Goal: Task Accomplishment & Management: Use online tool/utility

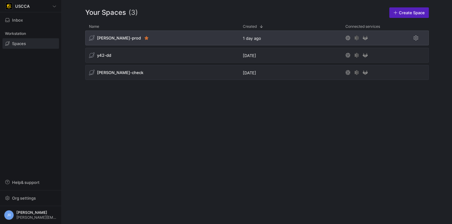
click at [111, 40] on span "[PERSON_NAME]-prod" at bounding box center [119, 38] width 44 height 5
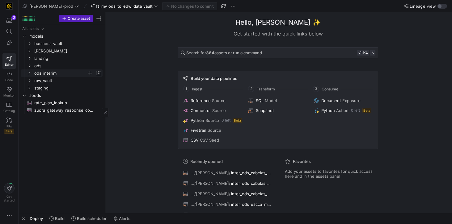
click at [57, 71] on span "ods_interim" at bounding box center [60, 73] width 53 height 7
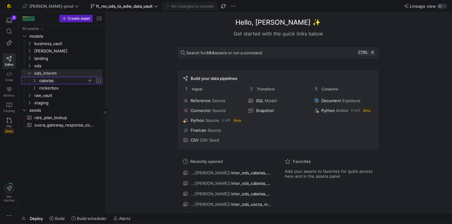
click at [55, 81] on span "cabelas" at bounding box center [63, 80] width 48 height 7
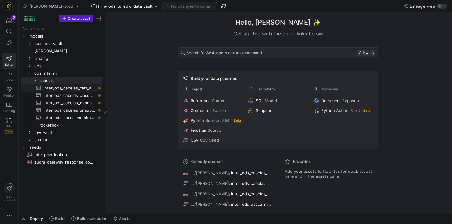
click at [65, 86] on span "inter_ods_cabelas_cart_abandons​​​​​​​​​​" at bounding box center [70, 88] width 52 height 7
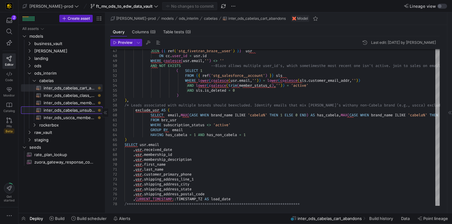
click at [83, 109] on span "inter_ods_cabelas_unsubscribe​​​​​​​​​​" at bounding box center [70, 110] width 52 height 7
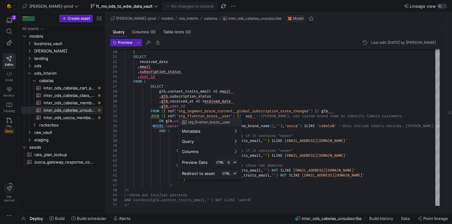
click at [78, 96] on div at bounding box center [226, 112] width 452 height 224
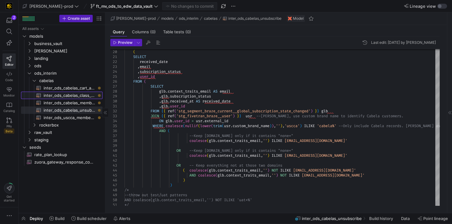
click at [78, 96] on span "inter_ods_cabelas_class_event_registrants​​​​​​​​​​" at bounding box center [70, 95] width 52 height 7
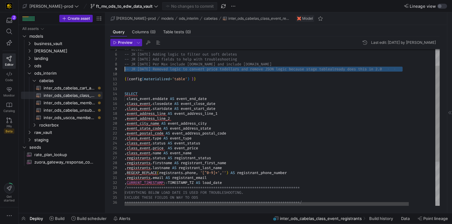
drag, startPoint x: 406, startPoint y: 69, endPoint x: 124, endPoint y: 69, distance: 281.3
click at [125, 69] on div "**********" at bounding box center [297, 150] width 345 height 256
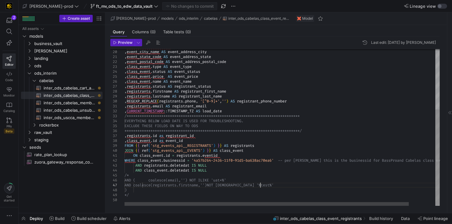
click at [261, 185] on div "**********" at bounding box center [297, 79] width 345 height 256
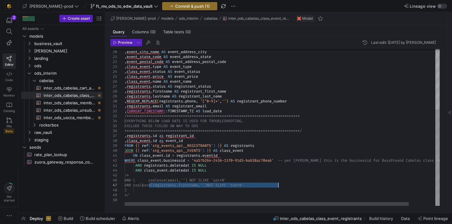
drag, startPoint x: 148, startPoint y: 185, endPoint x: 279, endPoint y: 185, distance: 130.8
click at [279, 185] on div "**********" at bounding box center [297, 79] width 345 height 256
click at [249, 180] on div "**********" at bounding box center [297, 79] width 345 height 256
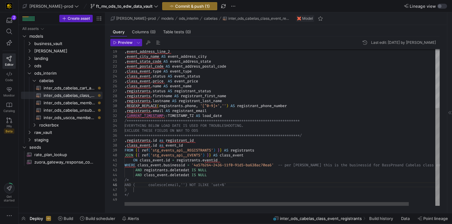
click at [143, 185] on div "**********" at bounding box center [297, 80] width 345 height 251
click at [143, 190] on div "**********" at bounding box center [297, 80] width 345 height 251
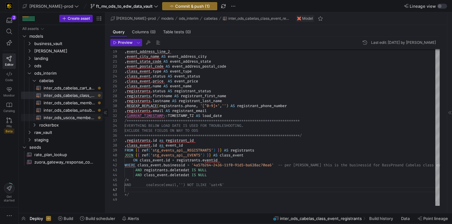
click at [73, 119] on span "inter_ods_uscca_member_supression​​​​​​​​​​" at bounding box center [70, 117] width 52 height 7
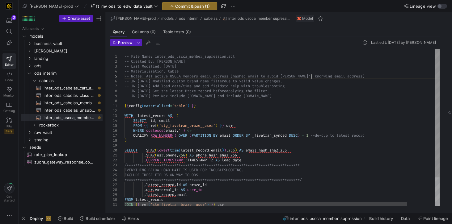
click at [312, 76] on div "**********" at bounding box center [298, 145] width 347 height 192
click at [298, 76] on div "**********" at bounding box center [298, 145] width 347 height 192
click at [288, 96] on div "**********" at bounding box center [298, 145] width 347 height 192
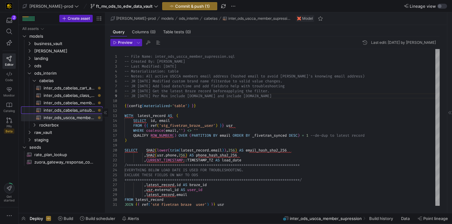
click at [72, 108] on span "inter_ods_cabelas_unsubscribe​​​​​​​​​​" at bounding box center [70, 110] width 52 height 7
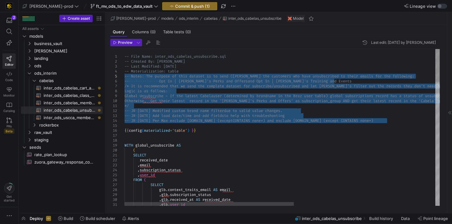
drag, startPoint x: 398, startPoint y: 122, endPoint x: 126, endPoint y: 77, distance: 276.0
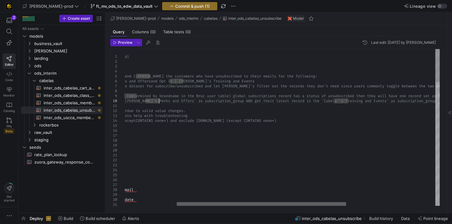
click at [338, 206] on div at bounding box center [261, 204] width 169 height 4
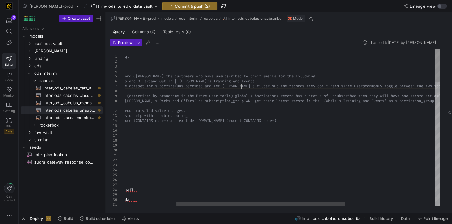
scroll to position [29, 213]
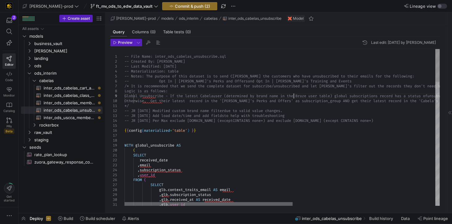
click at [175, 202] on div at bounding box center [209, 204] width 168 height 4
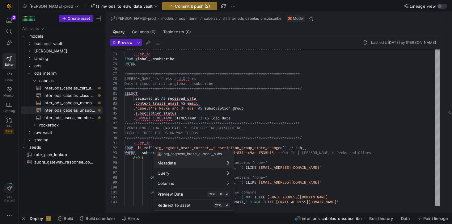
click at [240, 129] on div at bounding box center [226, 112] width 452 height 224
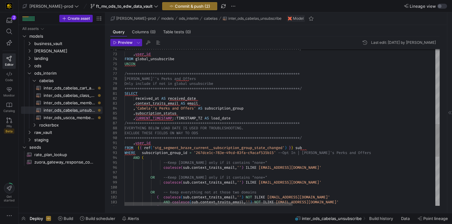
click at [276, 88] on div "**********" at bounding box center [416, 66] width 583 height 751
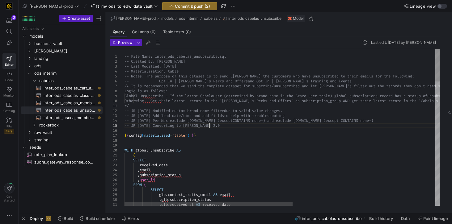
scroll to position [24, 84]
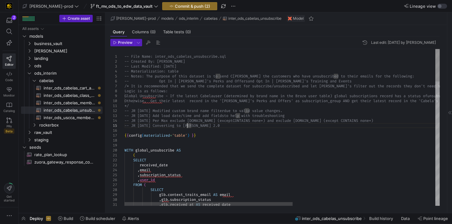
drag, startPoint x: 241, startPoint y: 125, endPoint x: 121, endPoint y: 126, distance: 119.9
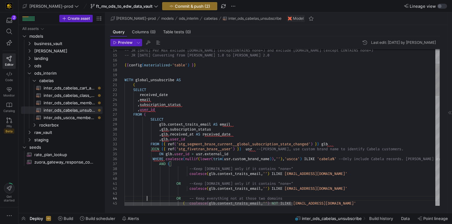
scroll to position [19, 24]
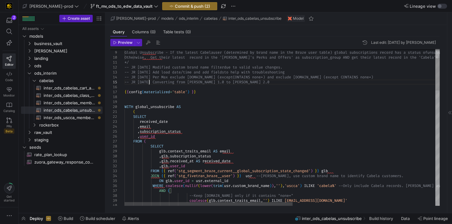
drag, startPoint x: 240, startPoint y: 82, endPoint x: 109, endPoint y: 82, distance: 130.8
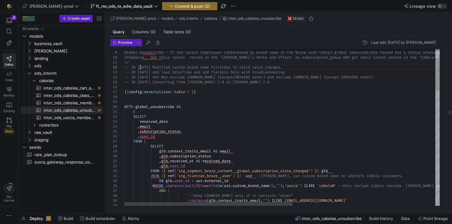
scroll to position [9, 15]
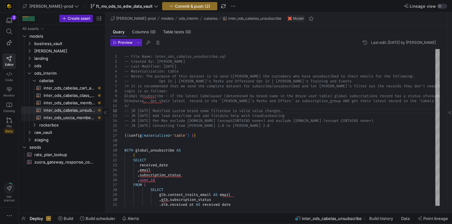
click at [82, 119] on span "inter_ods_uscca_member_supression​​​​​​​​​​" at bounding box center [70, 117] width 52 height 7
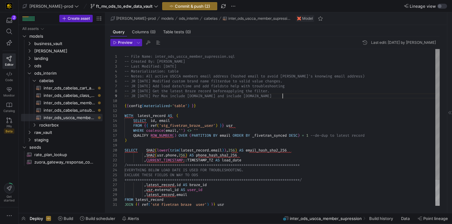
click at [287, 96] on div "-- File Name: inter_ods_uscca_member_supression.sq l -- Created By: [PERSON_NAM…" at bounding box center [282, 143] width 315 height 188
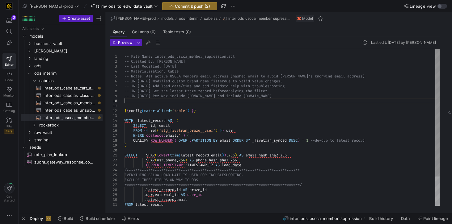
scroll to position [44, 0]
click at [138, 96] on div "-- File Name: inter_ods_uscca_member_supression.sq l -- Created By: [PERSON_NAM…" at bounding box center [282, 145] width 315 height 193
click at [138, 91] on div "-- File Name: inter_ods_uscca_member_supression.sq l -- Created By: [PERSON_NAM…" at bounding box center [282, 145] width 315 height 193
click at [138, 86] on div "-- File Name: inter_ods_uscca_member_supression.sq l -- Created By: [PERSON_NAM…" at bounding box center [282, 145] width 315 height 193
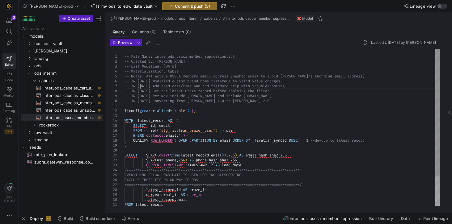
click at [138, 82] on div "-- File Name: inter_ods_uscca_member_supression.sq l -- Created By: [PERSON_NAM…" at bounding box center [282, 145] width 315 height 193
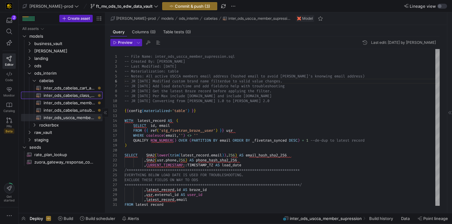
click at [76, 97] on span "inter_ods_cabelas_class_event_registrants​​​​​​​​​​" at bounding box center [70, 95] width 52 height 7
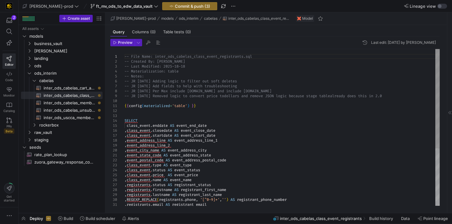
scroll to position [29, 0]
click at [406, 96] on div "-- File Name: inter_ods_cabelas_class_event_regist rants.sql -- Created By: [PE…" at bounding box center [282, 172] width 315 height 247
click at [162, 96] on div "-- File Name: inter_ods_cabelas_class_event_regist rants.sql -- Created By: [PE…" at bounding box center [282, 172] width 315 height 247
click at [286, 91] on div "-- File Name: inter_ods_cabelas_class_event_regist rants.sql -- Created By: [PE…" at bounding box center [282, 172] width 315 height 247
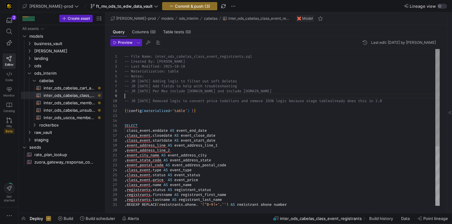
scroll to position [39, 0]
drag, startPoint x: 160, startPoint y: 100, endPoint x: 132, endPoint y: 102, distance: 28.5
click at [132, 102] on div "-- File Name: inter_ods_cabelas_class_event_regist rants.sql -- Created By: [PE…" at bounding box center [282, 175] width 315 height 252
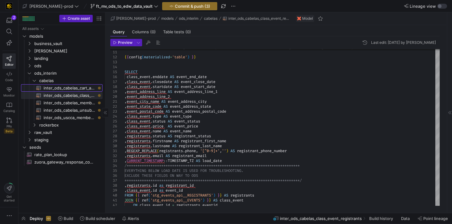
click at [70, 89] on span "inter_ods_cabelas_cart_abandons​​​​​​​​​​" at bounding box center [70, 88] width 52 height 7
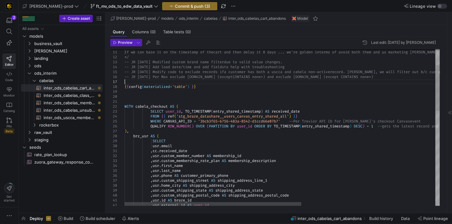
scroll to position [44, 0]
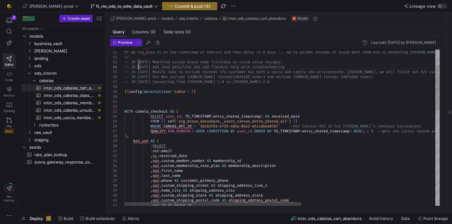
scroll to position [19, 15]
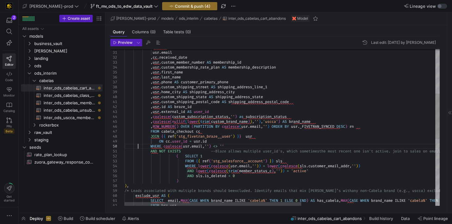
click at [138, 145] on div "SELECT usr . email , cc . received_date , usr . custom_member_number AS members…" at bounding box center [402, 166] width 554 height 538
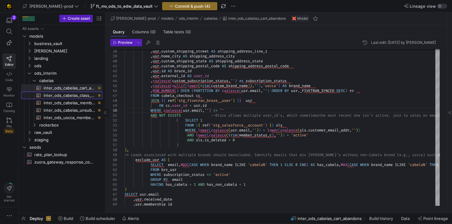
click at [74, 98] on span "inter_ods_cabelas_class_event_registrants​​​​​​​​​​" at bounding box center [70, 95] width 52 height 7
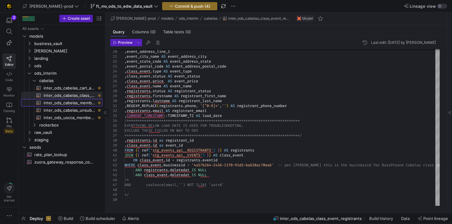
click at [78, 104] on span "inter_ods_cabelas_membership_purchase​​​​​​​​​​" at bounding box center [70, 103] width 52 height 7
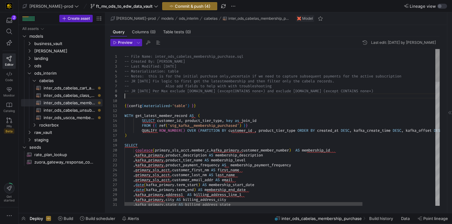
scroll to position [15, 0]
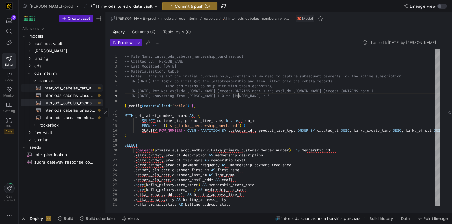
click at [67, 88] on span "inter_ods_cabelas_cart_abandons​​​​​​​​​​" at bounding box center [70, 88] width 52 height 7
type textarea "-- File Name: inter_ods_cabelas_cart_abandons.sql -- Created By: [PERSON_NAME] …"
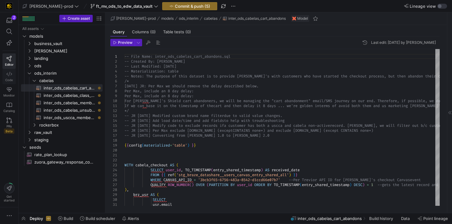
click at [11, 73] on icon at bounding box center [9, 74] width 6 height 6
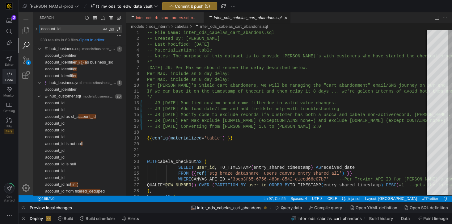
click at [41, 30] on textarea "account_id" at bounding box center [71, 28] width 62 height 7
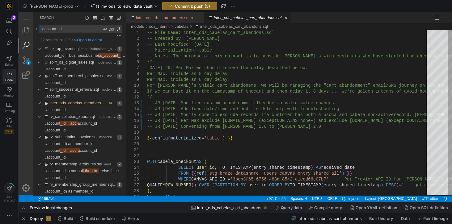
click at [40, 29] on textarea ".account_id" at bounding box center [71, 28] width 62 height 7
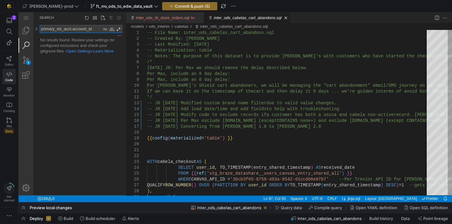
click at [70, 28] on textarea "primary_sls_acct.account_id" at bounding box center [71, 28] width 62 height 7
drag, startPoint x: 69, startPoint y: 28, endPoint x: 41, endPoint y: 29, distance: 27.5
click at [41, 29] on textarea "primary_sls_acct.account_id" at bounding box center [71, 28] width 62 height 7
paste textarea "."
drag, startPoint x: 92, startPoint y: 29, endPoint x: 40, endPoint y: 28, distance: 52.6
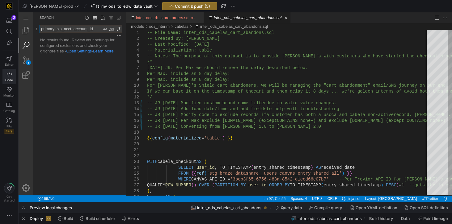
click at [40, 28] on textarea "primary_sls_acct..account_id" at bounding box center [71, 28] width 62 height 7
paste textarea "uscca_user"
type textarea "primary_sls_acct.uscca_user_id"
click at [37, 30] on link at bounding box center [36, 29] width 5 height 8
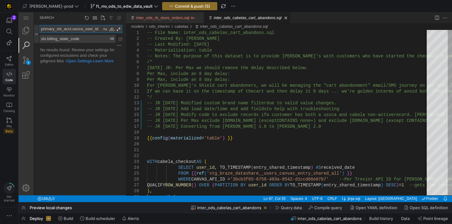
drag, startPoint x: 95, startPoint y: 30, endPoint x: 39, endPoint y: 27, distance: 56.0
click at [39, 27] on div "primary_sls_acct.uscca_user_id primary_sls_acct.uscca_user_id sls.billing_state…" at bounding box center [78, 34] width 88 height 18
drag, startPoint x: 81, startPoint y: 40, endPoint x: 40, endPoint y: 38, distance: 40.5
click at [40, 38] on textarea "sls.billing_state_code" at bounding box center [77, 38] width 75 height 7
paste textarea "primary_sls_acct.uscca_user_id"
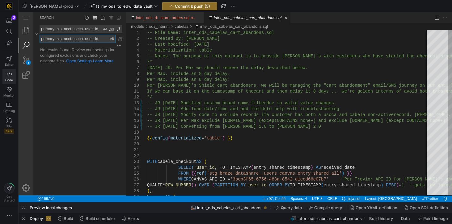
type textarea "primary_sls_acct.uscca_user_id"
click at [71, 30] on textarea "primary_sls_acct.uscca_user_id" at bounding box center [71, 28] width 62 height 7
click at [94, 29] on textarea "primary_sls_acct.uscca_user_id" at bounding box center [71, 28] width 62 height 7
paste textarea "services_user_guid_c"
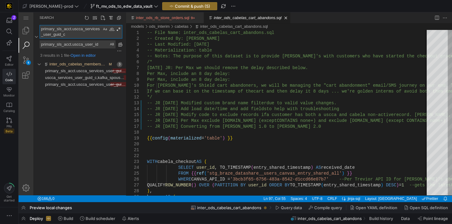
type textarea "primary_sls_acct.uscca_services_user_guid_c"
click at [95, 70] on span "primary_sls_acct.uscca_services_use" at bounding box center [78, 71] width 67 height 5
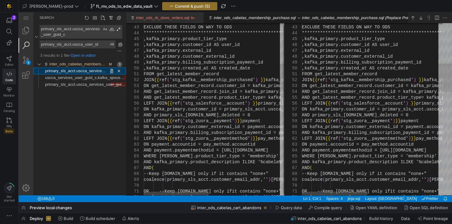
scroll to position [0, 2]
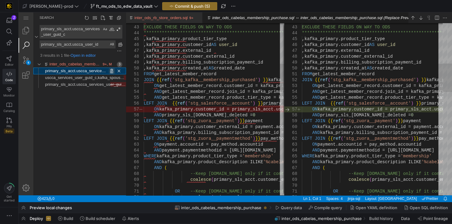
click at [112, 71] on link "Replace (Ctrl+Shift+1)" at bounding box center [112, 71] width 6 height 6
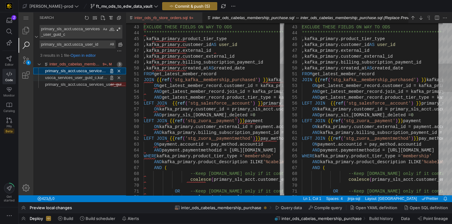
click at [91, 79] on span "uscca_services_user_guid_c,kafka_spouse." at bounding box center [84, 77] width 79 height 5
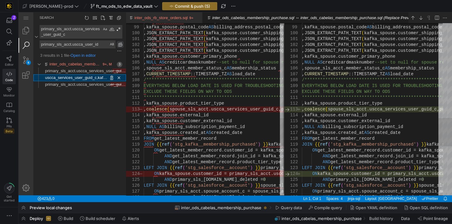
click at [119, 45] on link "Replace All (Ctrl+Alt+Enter)" at bounding box center [120, 44] width 7 height 7
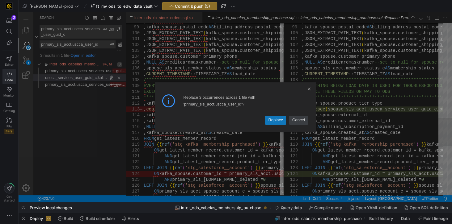
click at [273, 117] on link "Replace" at bounding box center [275, 120] width 21 height 9
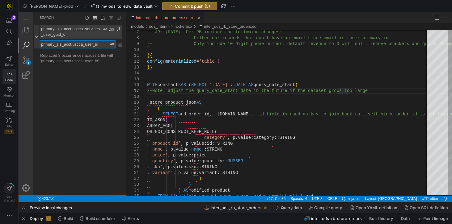
drag, startPoint x: 101, startPoint y: 45, endPoint x: 38, endPoint y: 43, distance: 63.7
click at [38, 43] on div "primary_sls_acct.uscca_services_user_guid_c primary_sls_acct.uscca_services_use…" at bounding box center [78, 36] width 88 height 23
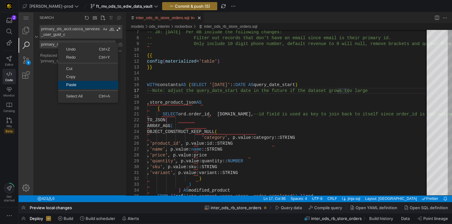
click at [69, 83] on span "Paste" at bounding box center [88, 85] width 60 height 4
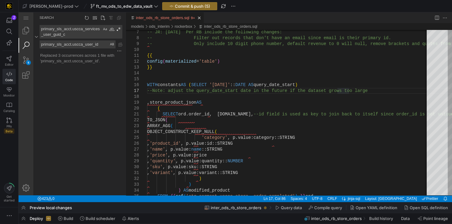
type textarea "primary_sls_[DOMAIN_NAME]_address"
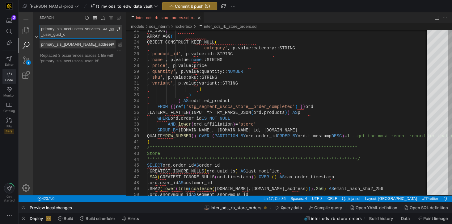
drag, startPoint x: 70, startPoint y: 30, endPoint x: 78, endPoint y: 35, distance: 9.3
click at [78, 35] on textarea "primary_sls_acct.uscca_services_user_guid_c" at bounding box center [71, 31] width 62 height 13
paste textarea "customer_email_addr"
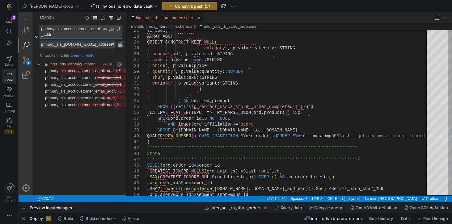
click at [121, 44] on link "Replace All (Ctrl+Alt+Enter)" at bounding box center [120, 44] width 7 height 7
type textarea "primary_sls_acct.customer_email_addr"
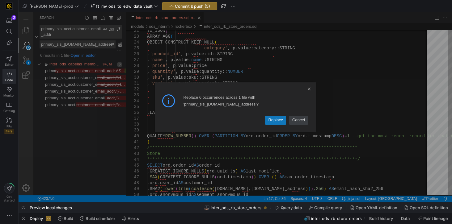
click at [273, 124] on link "Replace" at bounding box center [275, 120] width 21 height 9
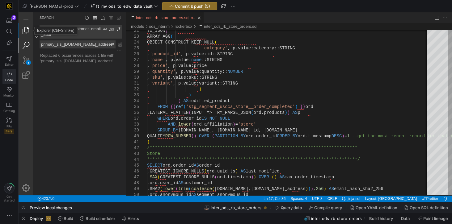
click at [23, 31] on link "Explorer (Ctrl+Shift+E)" at bounding box center [26, 30] width 15 height 15
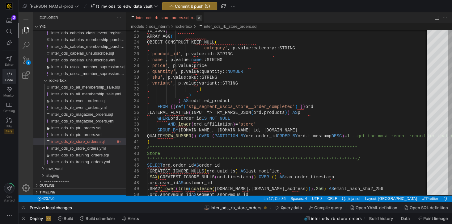
click at [199, 20] on link "Close (Ctrl+F4)" at bounding box center [199, 18] width 6 height 6
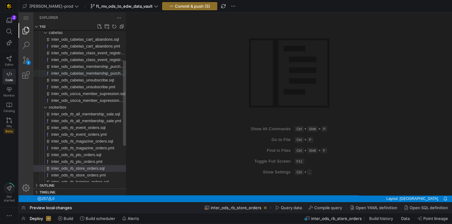
click at [92, 75] on span "inter_ods_cabelas_membership_purchase.yml" at bounding box center [92, 73] width 83 height 5
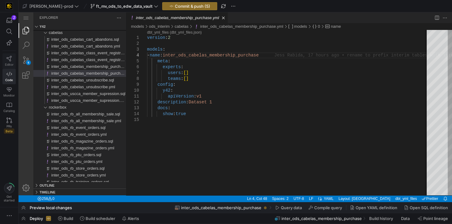
click at [9, 61] on link "Editor" at bounding box center [8, 60] width 13 height 15
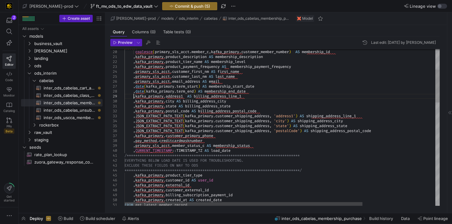
scroll to position [0, 113]
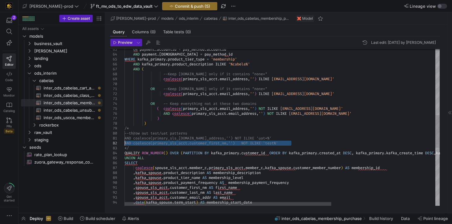
drag, startPoint x: 297, startPoint y: 143, endPoint x: 121, endPoint y: 141, distance: 176.2
click at [125, 141] on div "ON payment . accountid = pay_method . accountid AND payment . paymentmethodid =…" at bounding box center [362, 108] width 474 height 746
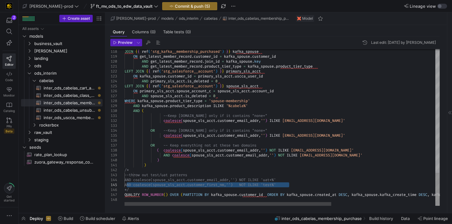
drag, startPoint x: 293, startPoint y: 184, endPoint x: 126, endPoint y: 184, distance: 166.6
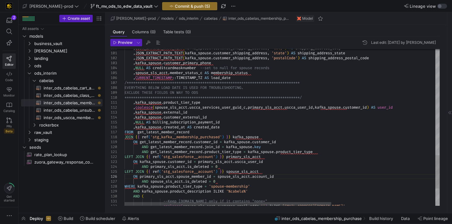
type textarea "**********"
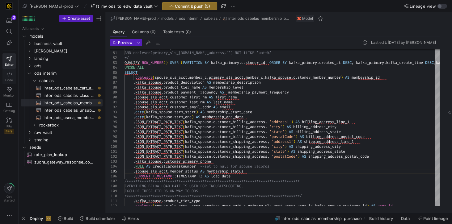
click at [10, 74] on icon at bounding box center [9, 74] width 6 height 6
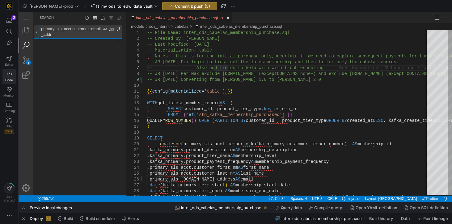
click at [36, 32] on link at bounding box center [36, 32] width 5 height 14
paste textarea ".member_c"
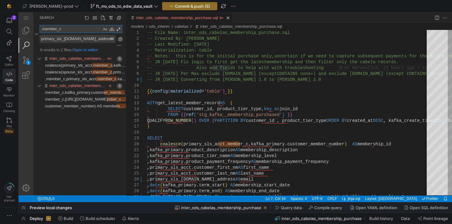
type textarea ".member_c"
drag, startPoint x: 100, startPoint y: 39, endPoint x: 38, endPoint y: 36, distance: 62.2
click at [38, 36] on div ".member_c .member_c primary_sls_[DOMAIN_NAME]_address primary_sls_[DOMAIN_NAME]…" at bounding box center [78, 34] width 88 height 18
paste textarea ".member_number"
click at [121, 39] on link "Replace All (Ctrl+Alt+Enter)" at bounding box center [120, 39] width 7 height 7
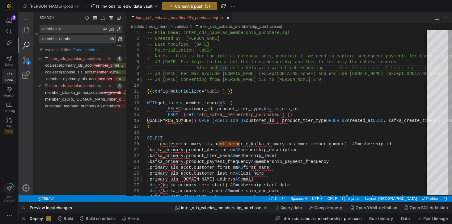
type textarea ".member_number"
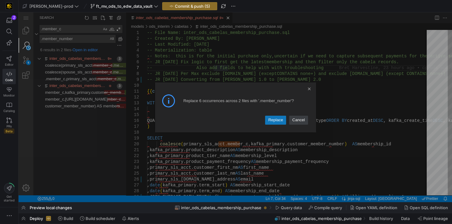
click at [279, 124] on link "Replace" at bounding box center [275, 120] width 21 height 9
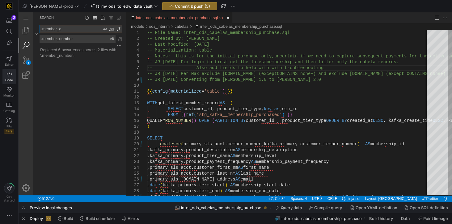
drag, startPoint x: 63, startPoint y: 29, endPoint x: 42, endPoint y: 30, distance: 20.7
click at [42, 30] on textarea ".member_c" at bounding box center [71, 28] width 62 height 7
paste textarea "customer_first_nm"
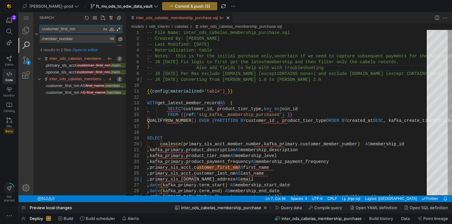
type textarea ".customer_first_nm"
drag, startPoint x: 67, startPoint y: 40, endPoint x: 42, endPoint y: 40, distance: 24.7
click at [42, 40] on textarea ".member_number" at bounding box center [77, 38] width 75 height 7
click at [82, 38] on textarea ".member_number" at bounding box center [77, 38] width 75 height 7
click at [43, 39] on textarea ".member_number" at bounding box center [77, 38] width 75 height 7
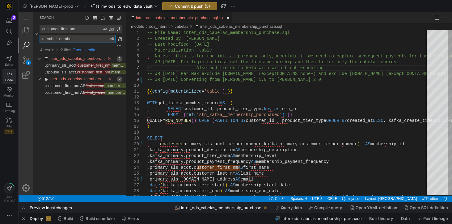
click at [73, 40] on textarea ".member_number" at bounding box center [77, 38] width 75 height 7
paste textarea "first_name"
click at [121, 39] on link "Replace All (Ctrl+Alt+Enter)" at bounding box center [120, 39] width 7 height 7
type textarea ".first_name"
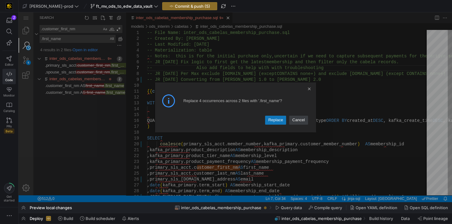
click at [272, 120] on link "Replace" at bounding box center [275, 120] width 21 height 9
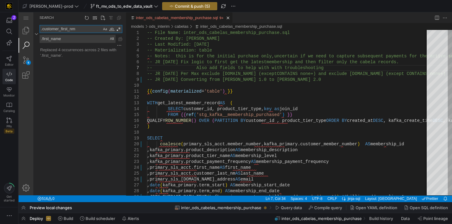
drag, startPoint x: 82, startPoint y: 29, endPoint x: 42, endPoint y: 28, distance: 40.2
click at [42, 28] on textarea ".customer_first_nm" at bounding box center [71, 28] width 62 height 7
paste textarea "la"
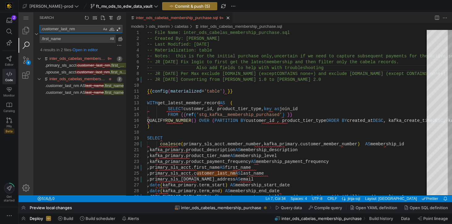
type textarea ".customer_last_nm"
drag, startPoint x: 48, startPoint y: 39, endPoint x: 42, endPoint y: 38, distance: 5.6
click at [42, 38] on textarea ".first_name" at bounding box center [77, 38] width 75 height 7
click at [120, 39] on link "Replace All (Ctrl+Alt+Enter)" at bounding box center [120, 39] width 7 height 7
type textarea ".last_name"
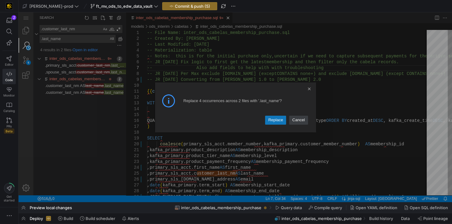
click at [270, 119] on link "Replace" at bounding box center [275, 120] width 21 height 9
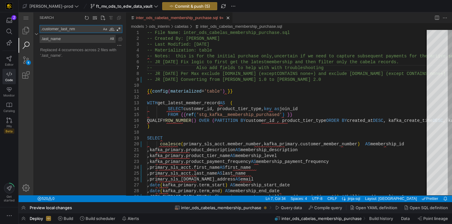
drag, startPoint x: 42, startPoint y: 29, endPoint x: 74, endPoint y: 30, distance: 31.6
click at [74, 30] on textarea ".customer_last_nm" at bounding box center [71, 28] width 62 height 7
paste textarea "email_addr"
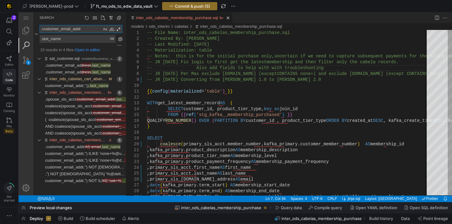
type textarea ".customer_email_addr"
drag, startPoint x: 61, startPoint y: 38, endPoint x: 42, endPoint y: 39, distance: 19.5
click at [42, 39] on textarea ".last_name" at bounding box center [77, 38] width 75 height 7
paste textarea "email_address"
type textarea ".email_address"
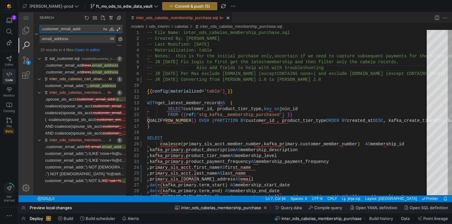
click at [41, 30] on textarea ".customer_email_addr" at bounding box center [71, 28] width 62 height 7
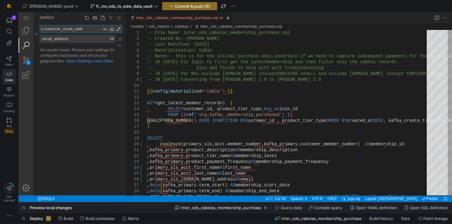
type textarea ".customer_email_addr"
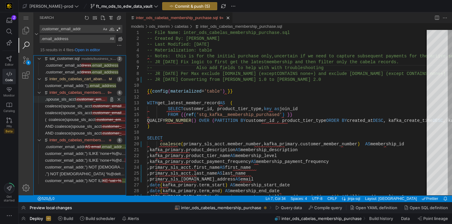
click at [66, 100] on span ",spouse_sls_acct" at bounding box center [60, 99] width 31 height 5
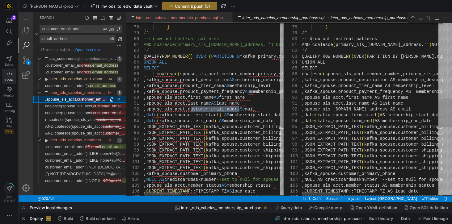
scroll to position [0, 29]
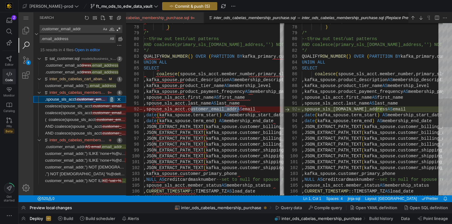
click at [111, 99] on link "Replace (Ctrl+Shift+1)" at bounding box center [112, 99] width 6 height 6
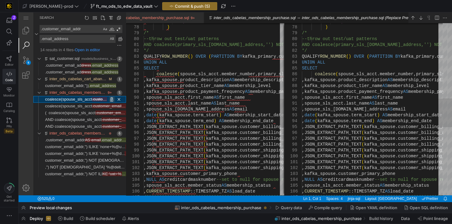
click at [111, 100] on link "Replace (Ctrl+Shift+1)" at bounding box center [112, 99] width 6 height 6
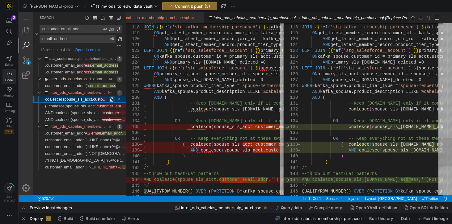
click at [111, 100] on link "Replace (Ctrl+Shift+1)" at bounding box center [112, 99] width 6 height 6
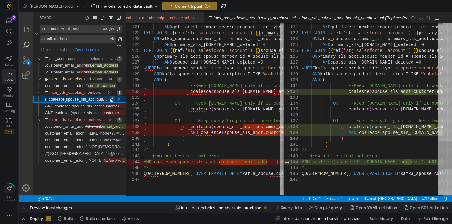
click at [111, 100] on link "Replace (Ctrl+Shift+1)" at bounding box center [112, 99] width 6 height 6
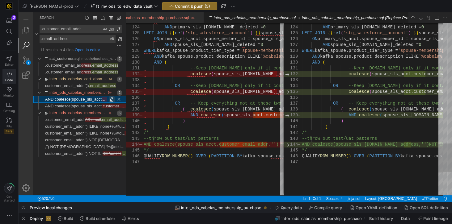
click at [111, 100] on link "Replace (Ctrl+Shift+1)" at bounding box center [112, 99] width 6 height 6
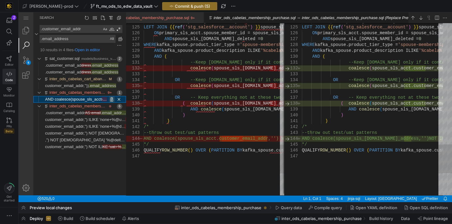
click at [111, 100] on link "Replace (Ctrl+Shift+1)" at bounding box center [112, 99] width 6 height 6
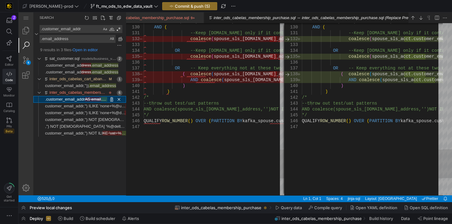
click at [111, 100] on link "Replace (Ctrl+Shift+1)" at bounding box center [112, 99] width 6 height 6
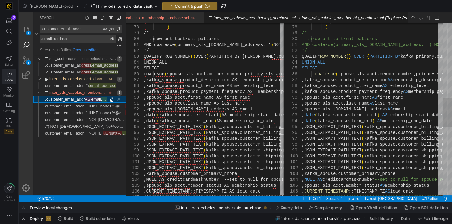
type textarea "--Keep [DOMAIN_NAME] only if it contains "none+" coalesce(spouse_sls_[DOMAIN_NA…"
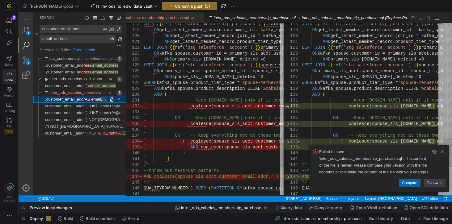
click at [111, 100] on link "Replace (Ctrl+Shift+1)" at bounding box center [112, 99] width 6 height 6
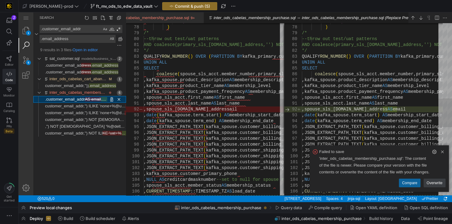
click at [111, 100] on link "Replace (Ctrl+Shift+1)" at bounding box center [112, 99] width 6 height 6
click at [111, 106] on link "Replace (Ctrl+Shift+1)" at bounding box center [112, 106] width 6 height 6
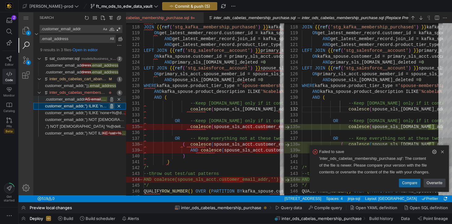
click at [111, 106] on link "Replace (Ctrl+Shift+1)" at bounding box center [112, 106] width 6 height 6
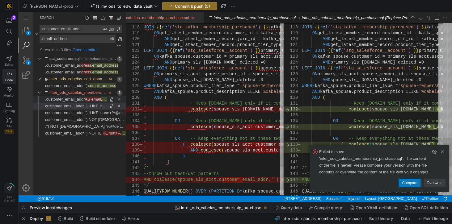
click at [415, 182] on link "Compare" at bounding box center [409, 183] width 21 height 9
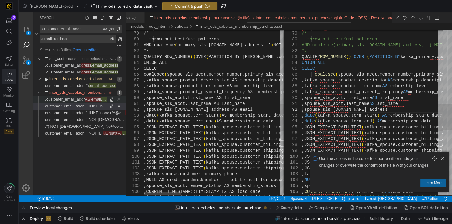
scroll to position [0, 108]
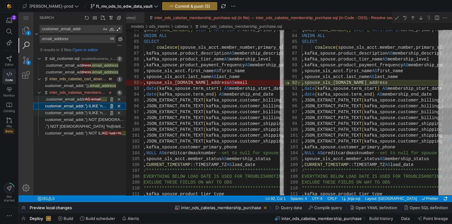
click at [88, 113] on span "customer_email_addr,'') ILIKE 'none+%@del" at bounding box center [84, 113] width 79 height 5
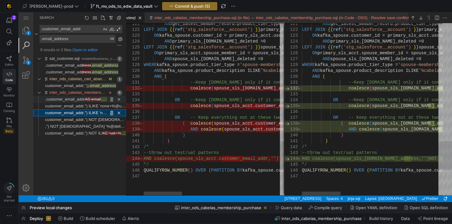
scroll to position [0, 103]
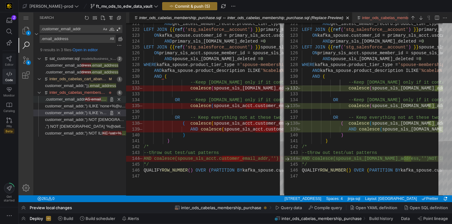
click at [10, 61] on link "Editor" at bounding box center [8, 60] width 13 height 15
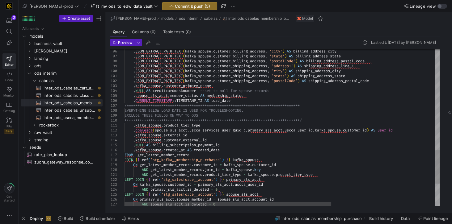
scroll to position [0, 113]
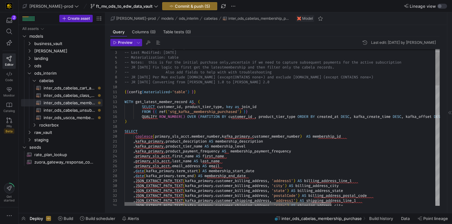
click at [245, 204] on div at bounding box center [228, 204] width 207 height 4
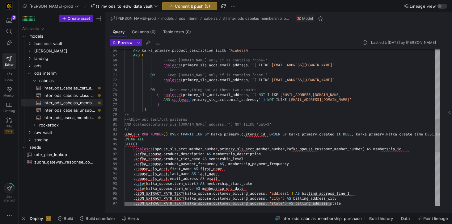
click at [201, 202] on div at bounding box center [228, 204] width 207 height 4
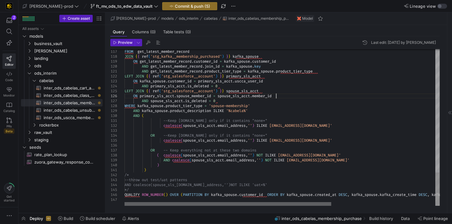
click at [199, 202] on div at bounding box center [228, 204] width 207 height 4
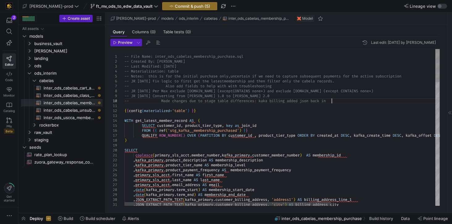
scroll to position [29, 209]
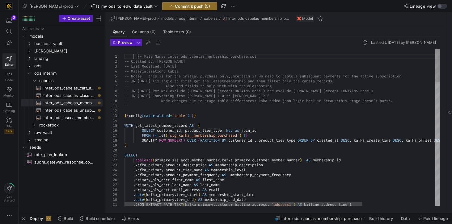
scroll to position [5, 17]
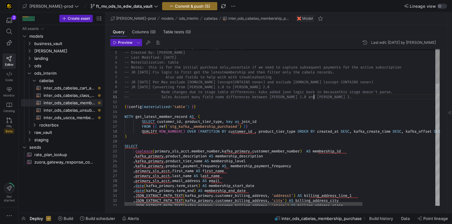
scroll to position [4, 191]
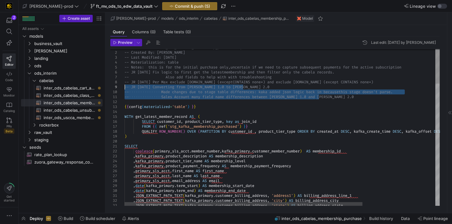
drag, startPoint x: 322, startPoint y: 96, endPoint x: 123, endPoint y: 88, distance: 198.3
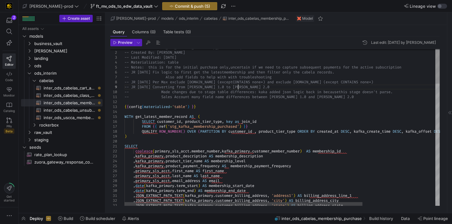
type textarea "-- File Name: inter_ods_cabelas_membership_purchase.sql -- Created By: [PERSON_…"
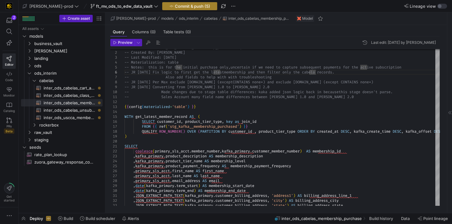
click at [175, 5] on span "Commit & push (5)" at bounding box center [192, 6] width 35 height 5
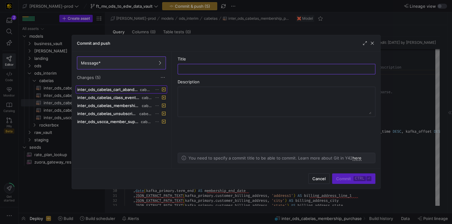
click at [137, 91] on span "inter_ods_cabelas_cart_abandons.sql" at bounding box center [108, 89] width 62 height 5
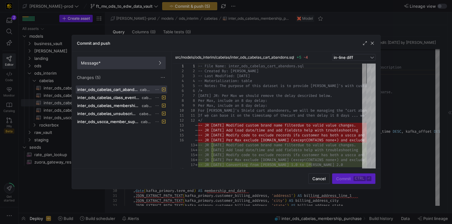
click at [134, 66] on span at bounding box center [121, 63] width 88 height 12
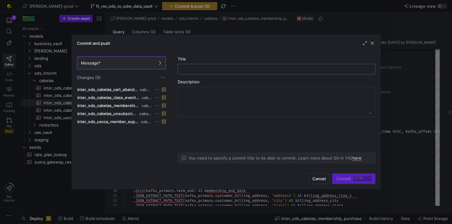
click at [193, 70] on input "text" at bounding box center [276, 69] width 187 height 5
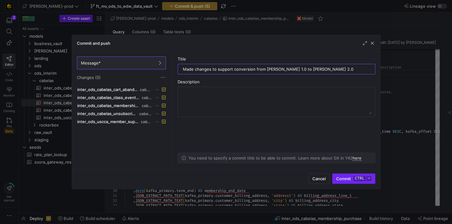
type input "Made changes to support conversion from [PERSON_NAME] 1.0 to [PERSON_NAME] 2.0"
click at [339, 176] on span "submit" at bounding box center [354, 179] width 42 height 10
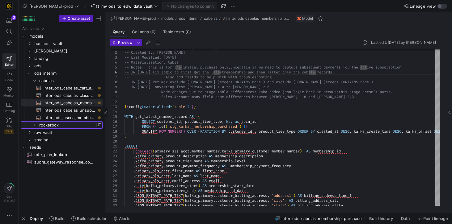
click at [57, 126] on span "rockerbox" at bounding box center [63, 125] width 48 height 7
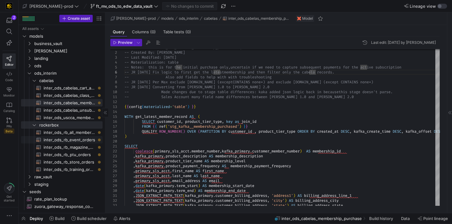
click at [67, 141] on span "inter_ods_rb_event_orders​​​​​​​​​​" at bounding box center [70, 140] width 52 height 7
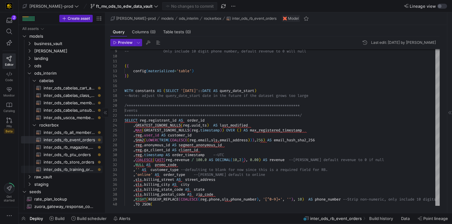
click at [78, 168] on span "inter_ods_rb_training_orders​​​​​​​​​​" at bounding box center [70, 169] width 52 height 7
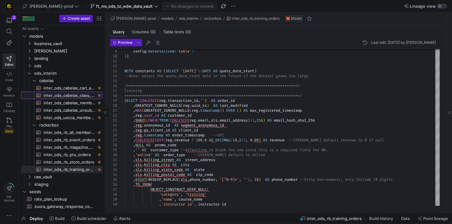
click at [70, 97] on span "inter_ods_cabelas_class_event_registrants​​​​​​​​​​" at bounding box center [70, 95] width 52 height 7
type textarea "-- File Name: inter_ods_cabelas_class_event_registrants.sql -- Created By: [PER…"
